Goal: Task Accomplishment & Management: Manage account settings

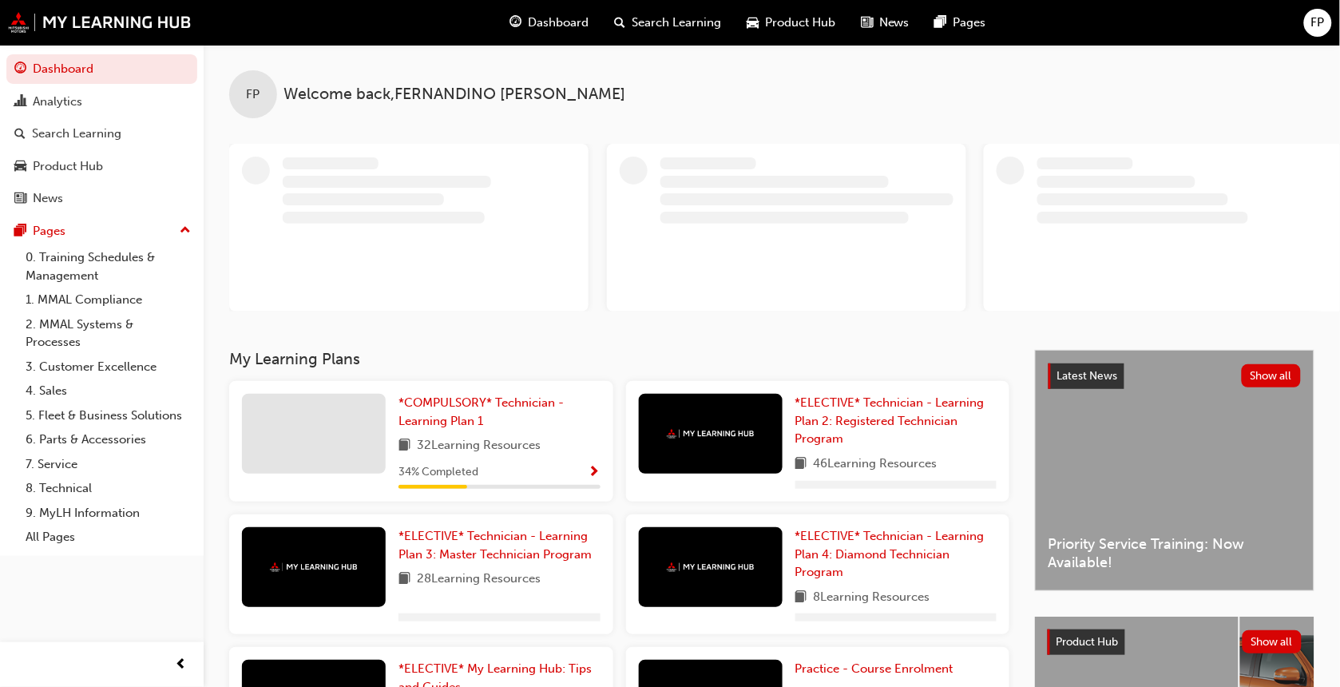
click at [1324, 14] on span "FP" at bounding box center [1318, 23] width 14 height 18
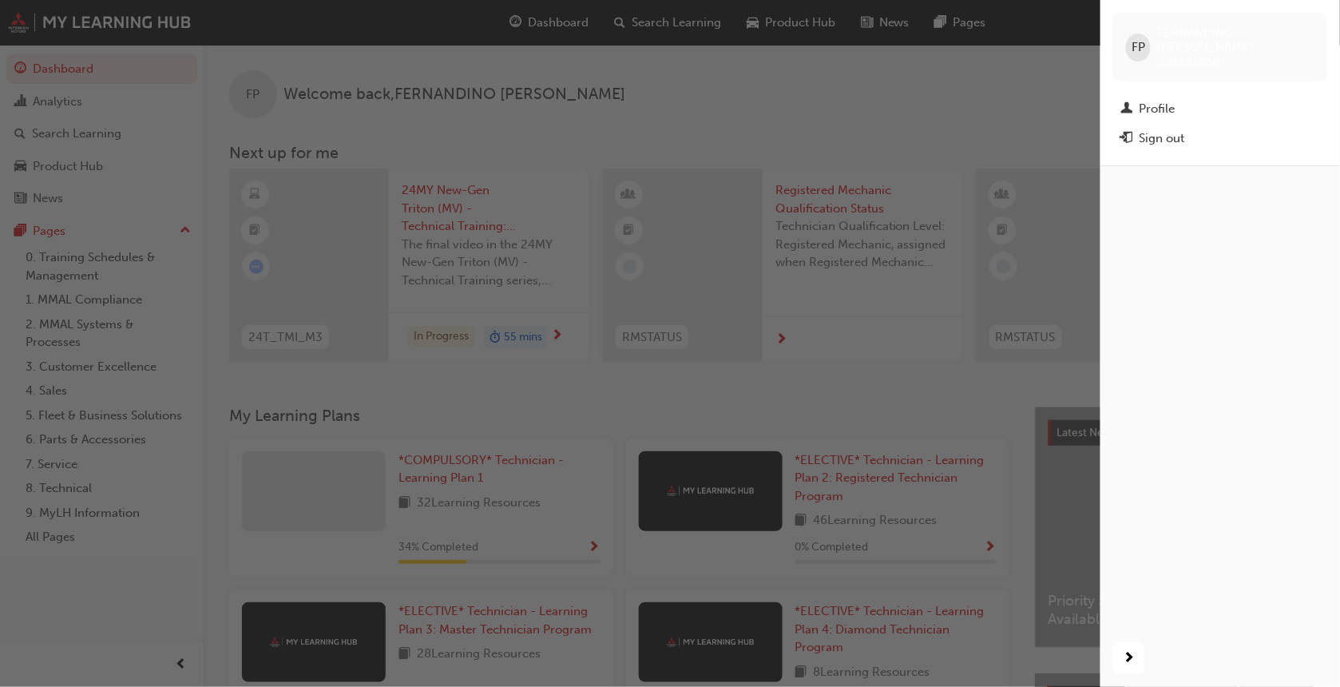
click at [1148, 34] on div "FP" at bounding box center [1138, 48] width 25 height 28
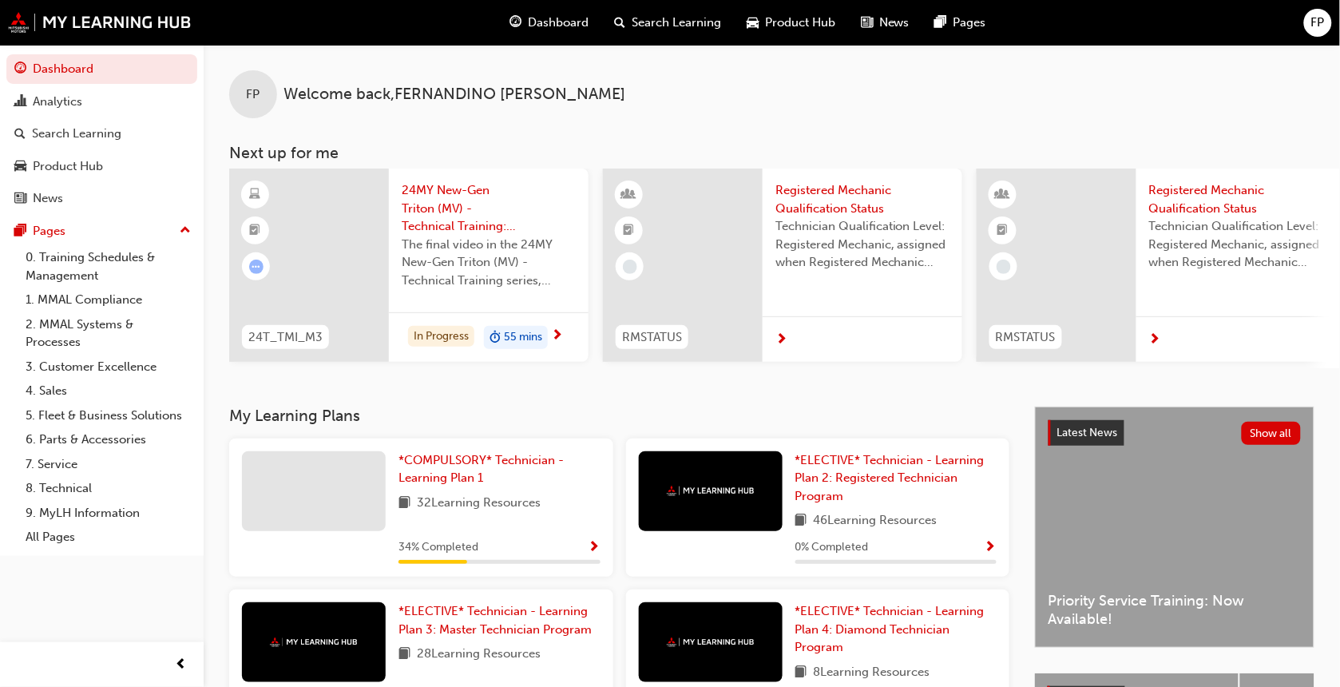
click at [1326, 10] on div "FP" at bounding box center [1318, 23] width 28 height 28
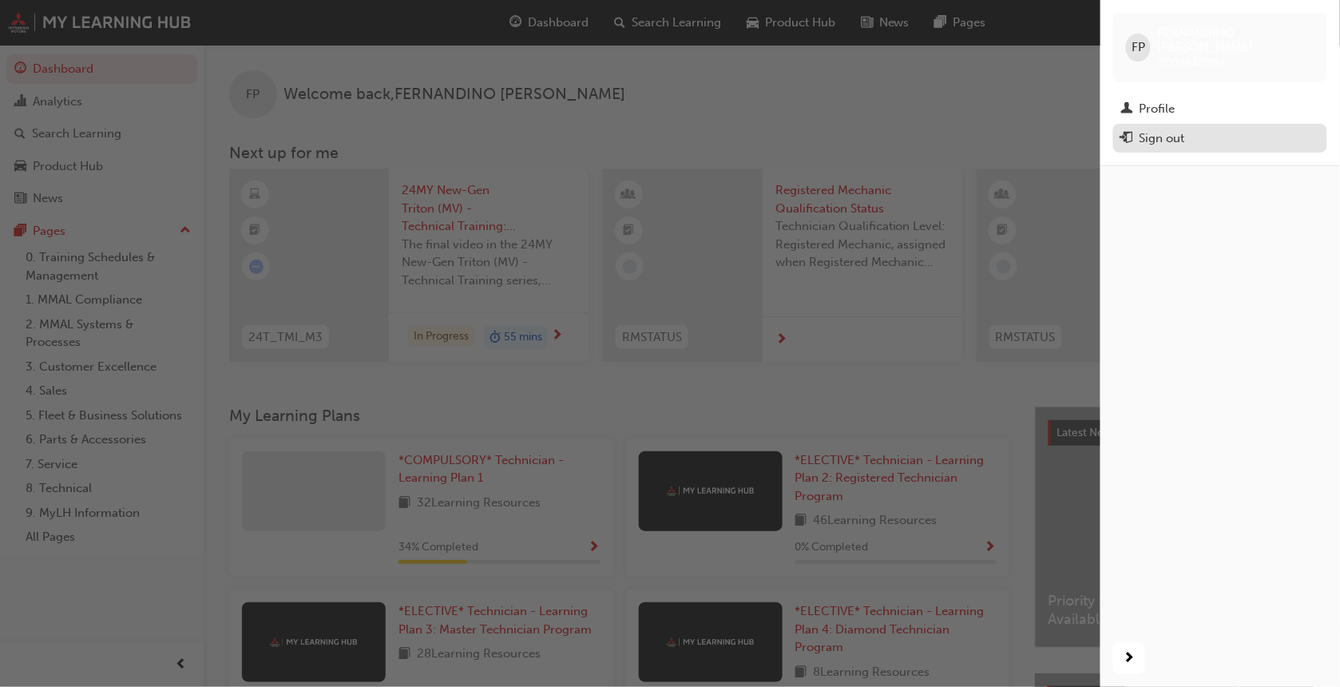
click at [1139, 133] on div "Sign out" at bounding box center [1220, 139] width 198 height 20
